Goal: Go to known website: Access a specific website the user already knows

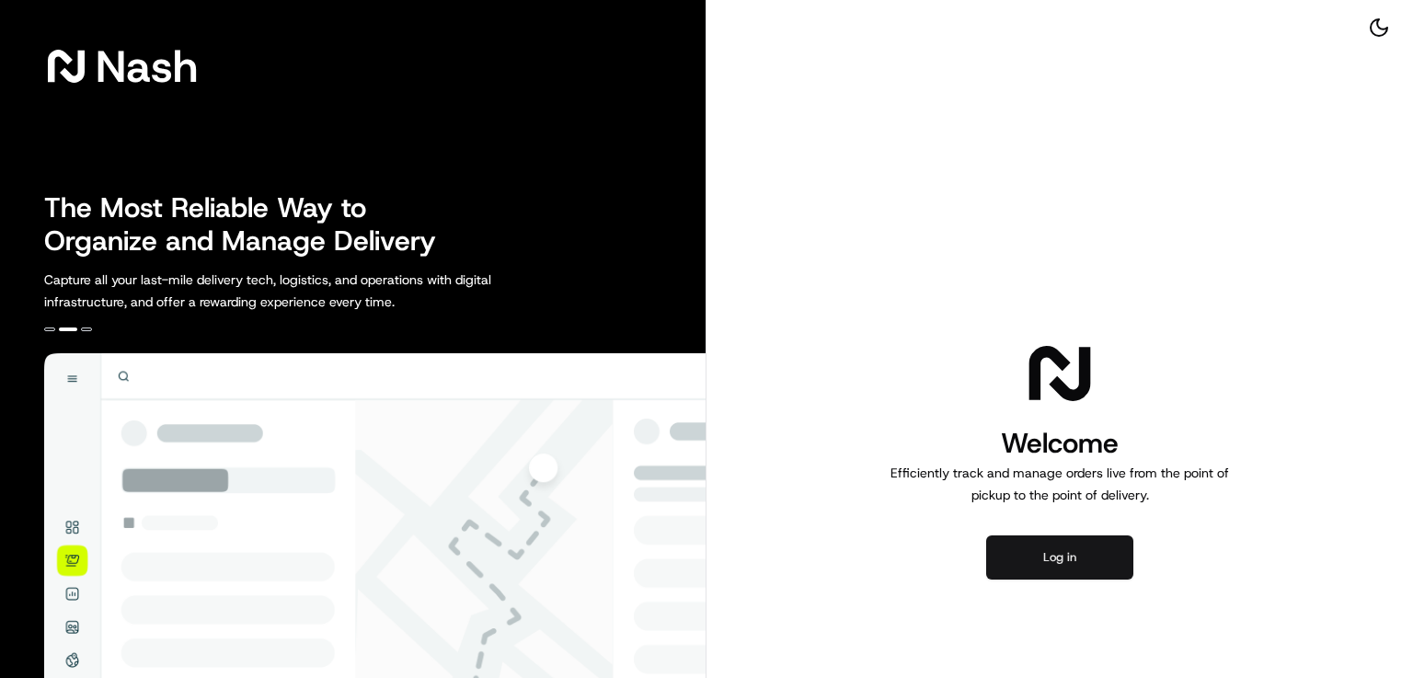
click at [1065, 570] on button "Log in" at bounding box center [1059, 557] width 147 height 44
